Goal: Transaction & Acquisition: Purchase product/service

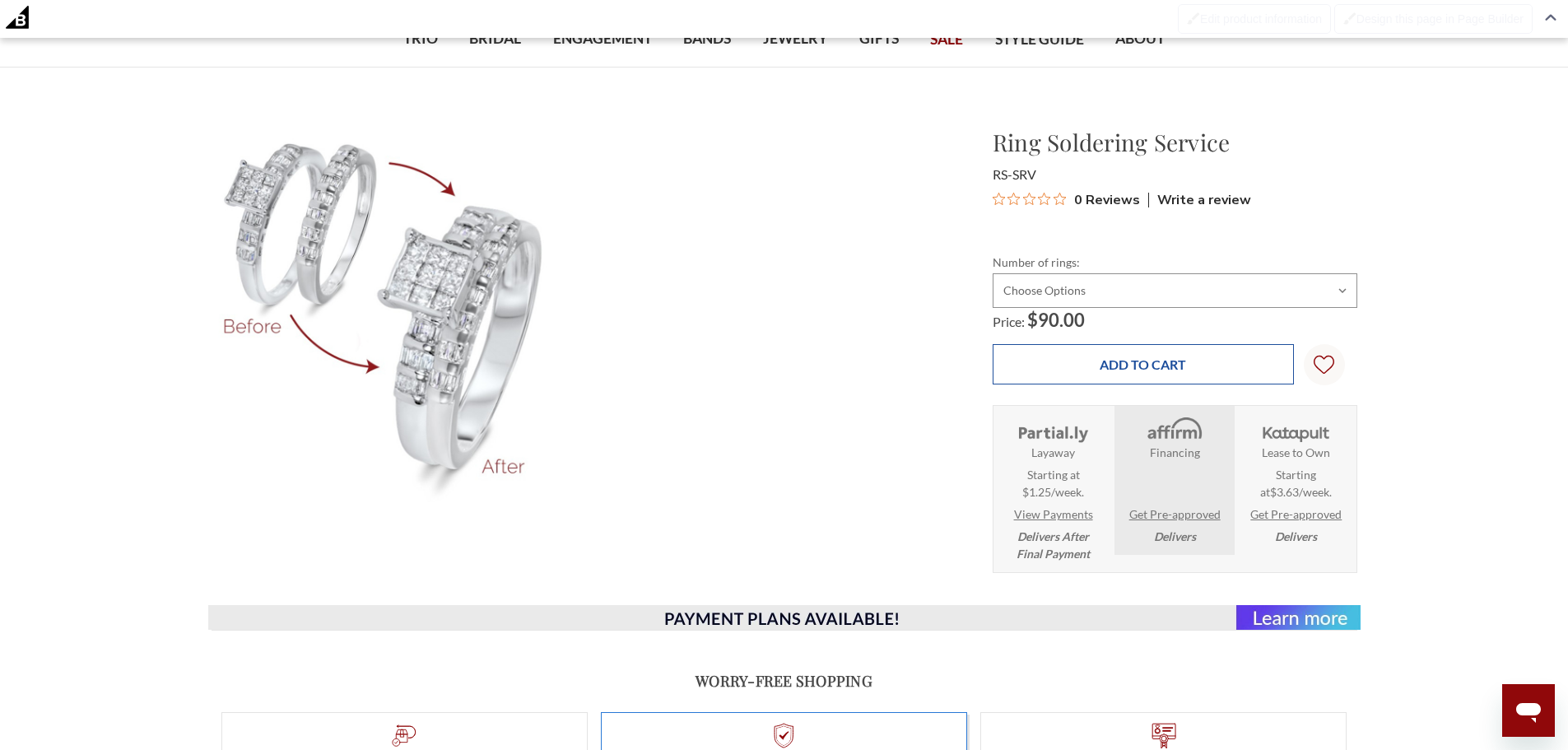
scroll to position [165, 0]
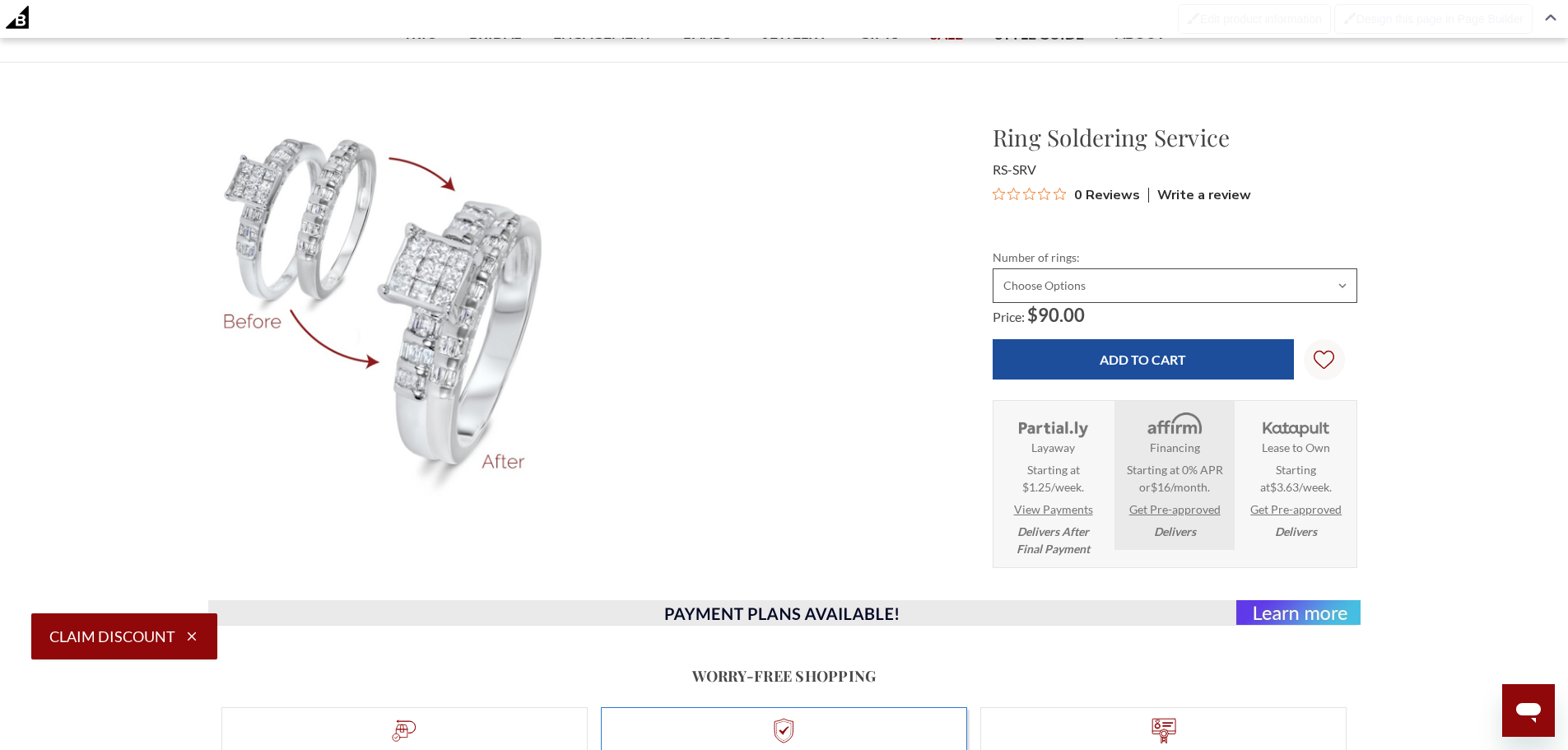
click at [1089, 281] on select "Choose Options Solder 2 rings together Solder 3 rings together" at bounding box center [1175, 285] width 365 height 35
click at [993, 268] on select "Choose Options Solder 2 rings together Solder 3 rings together" at bounding box center [1175, 285] width 365 height 35
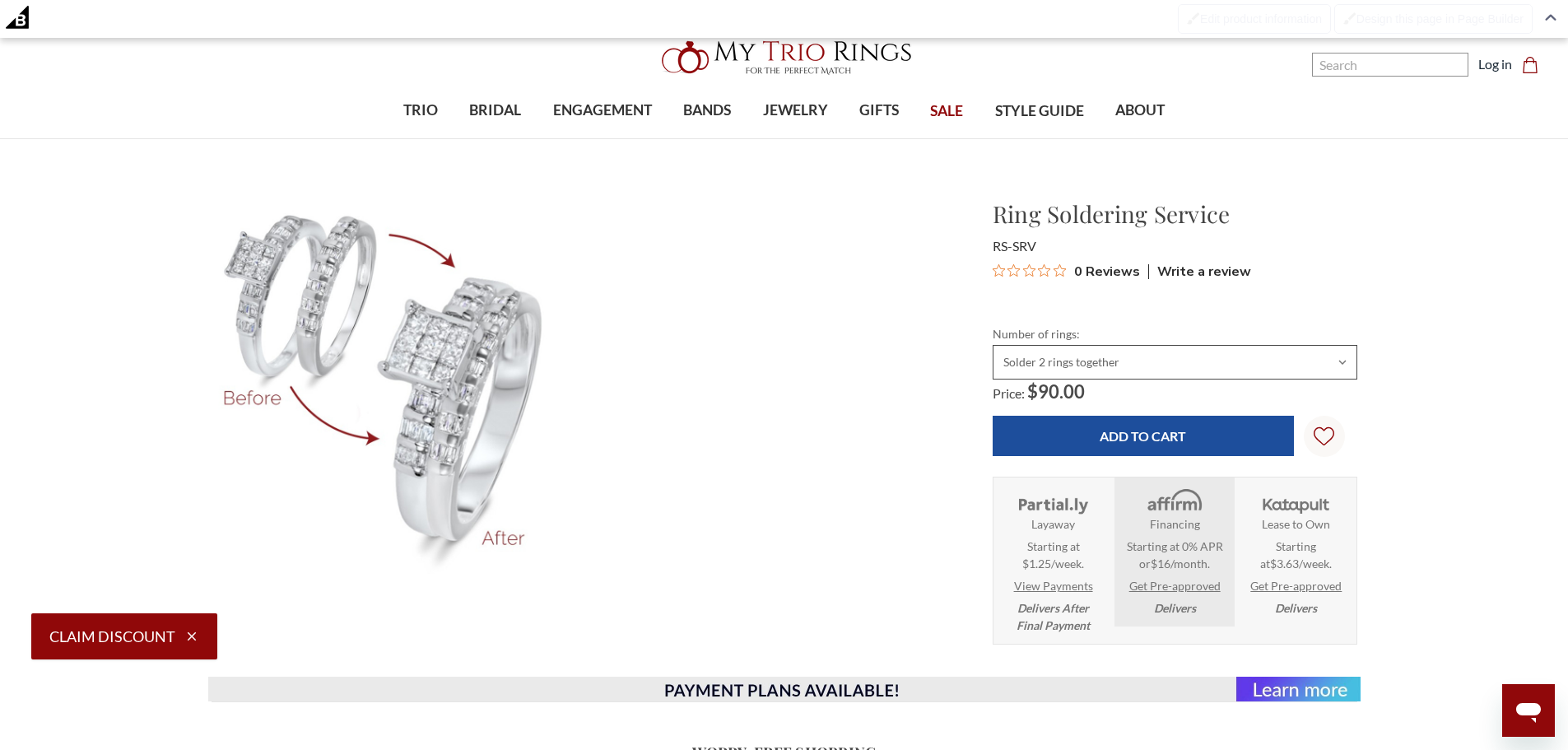
scroll to position [83, 0]
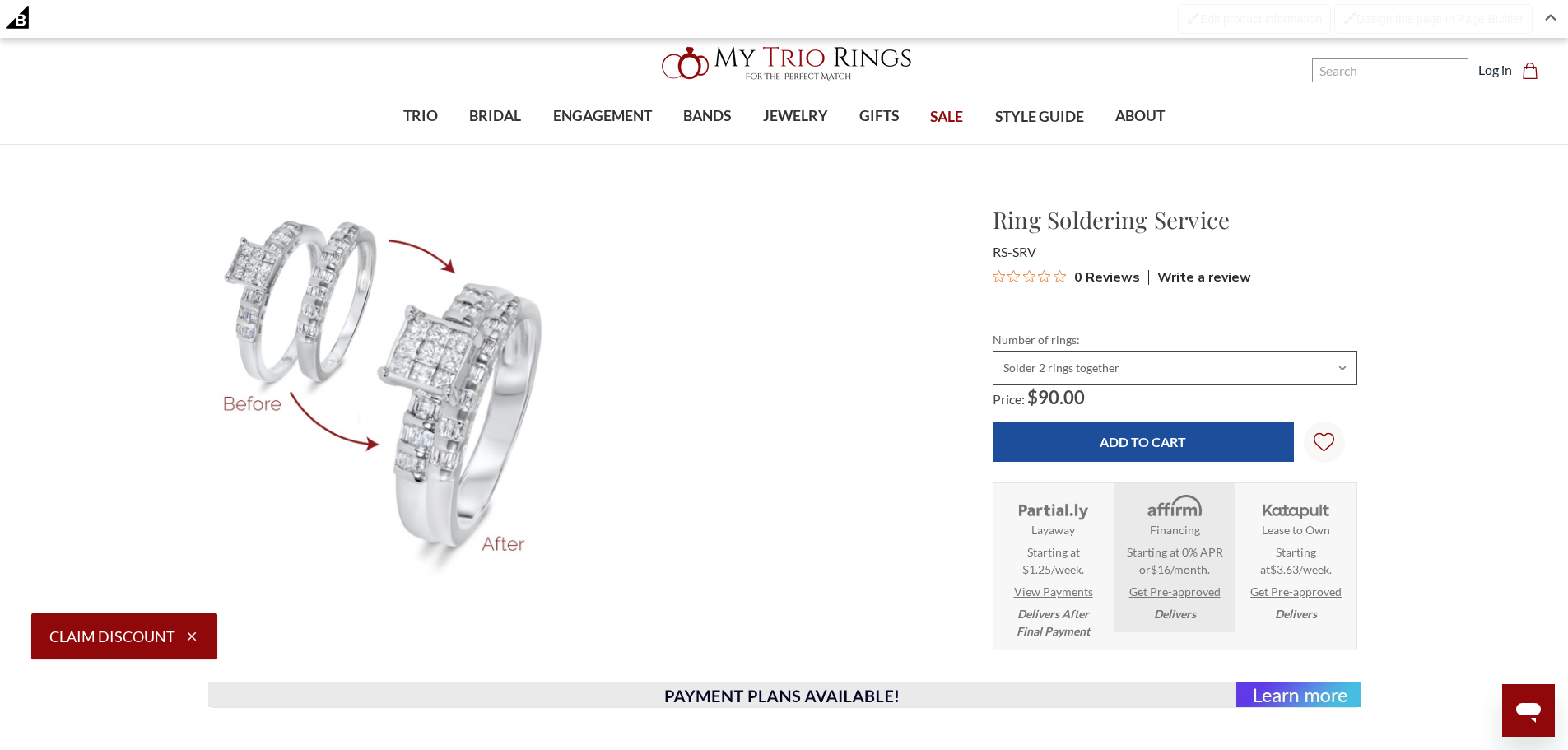
click at [1118, 365] on select "Choose Options Solder 2 rings together Solder 3 rings together" at bounding box center [1175, 368] width 365 height 35
click at [993, 351] on select "Choose Options Solder 2 rings together Solder 3 rings together" at bounding box center [1175, 368] width 365 height 35
click at [1100, 361] on select "Choose Options Solder 2 rings together Solder 3 rings together" at bounding box center [1175, 368] width 365 height 35
select select "3676638"
click at [993, 351] on select "Choose Options Solder 2 rings together Solder 3 rings together" at bounding box center [1175, 368] width 365 height 35
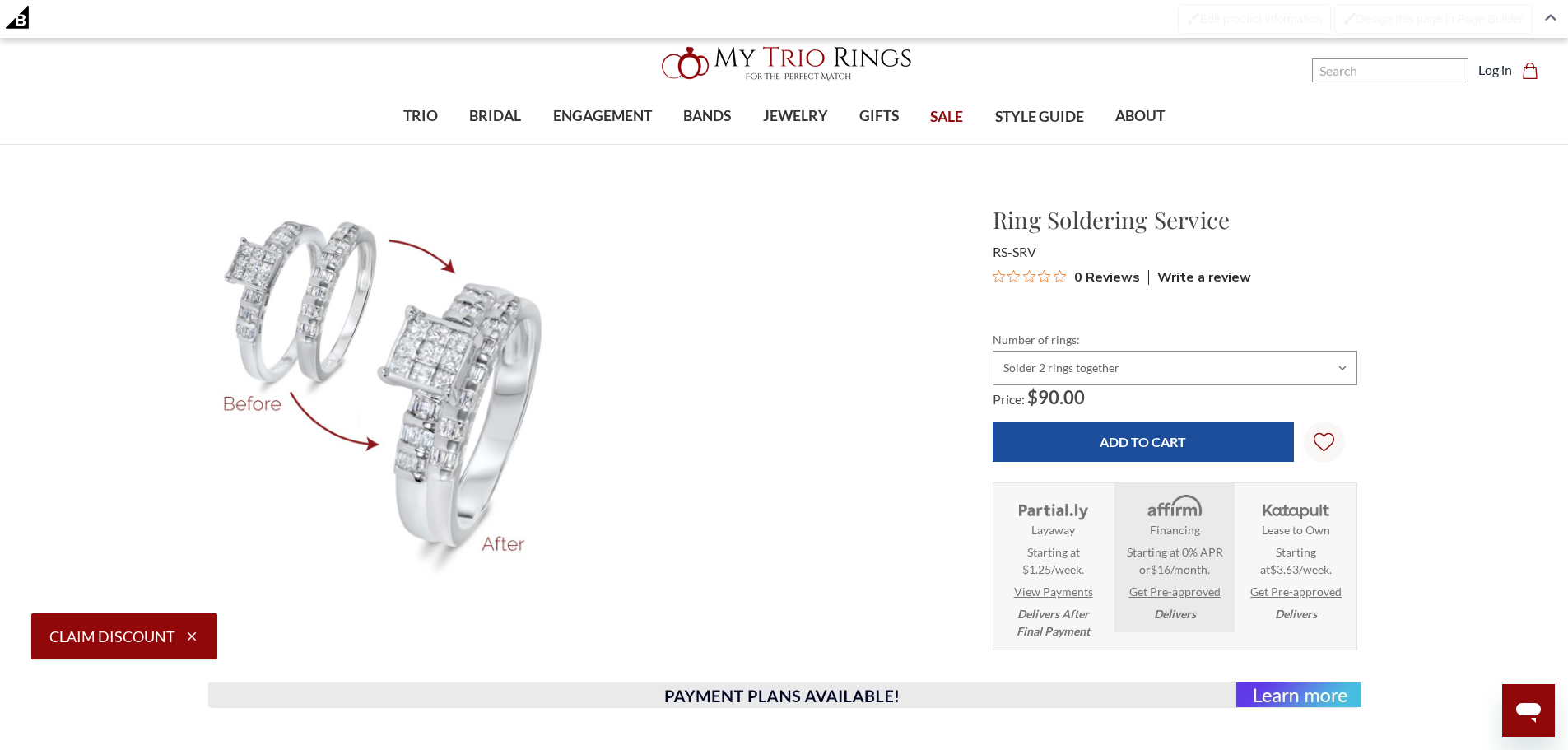
click at [828, 399] on ul "Virtual Try-On" at bounding box center [589, 391] width 755 height 377
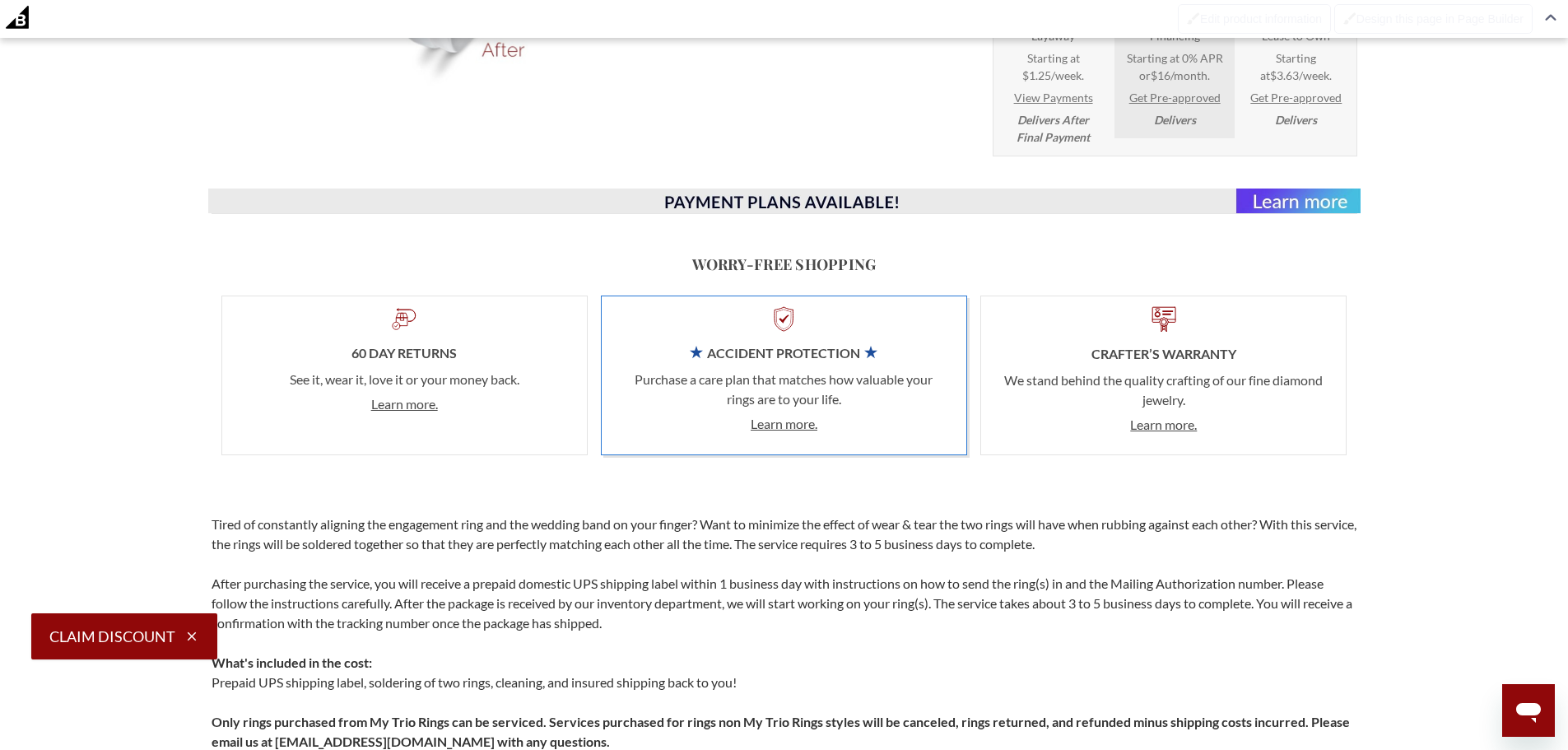
scroll to position [0, 0]
